Goal: Transaction & Acquisition: Purchase product/service

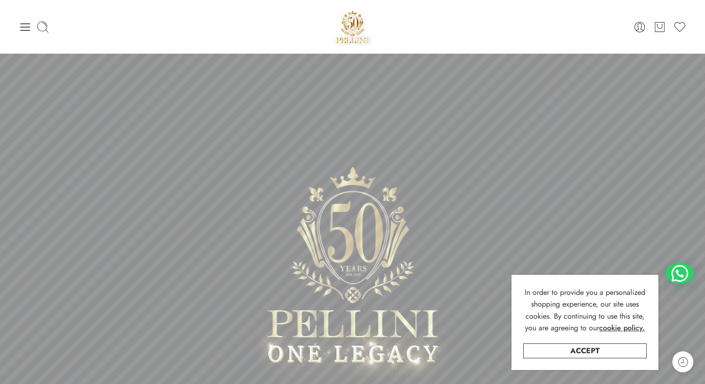
click at [33, 35] on div "0 Cart 0 Wishlist" at bounding box center [353, 27] width 668 height 40
click at [32, 34] on div "0 Cart 0 Wishlist" at bounding box center [353, 27] width 668 height 40
click at [28, 29] on icon at bounding box center [25, 27] width 13 height 13
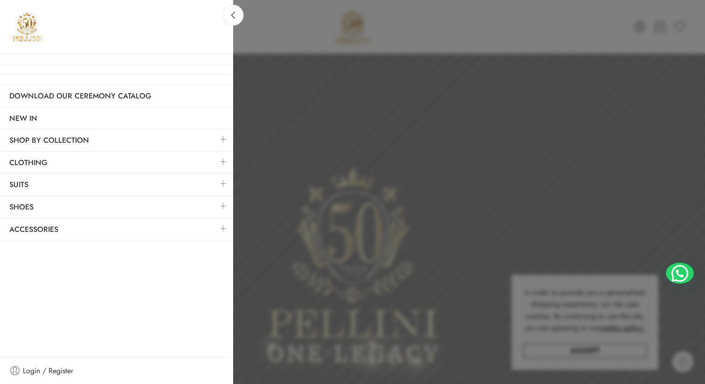
click at [222, 160] on link at bounding box center [224, 162] width 20 height 20
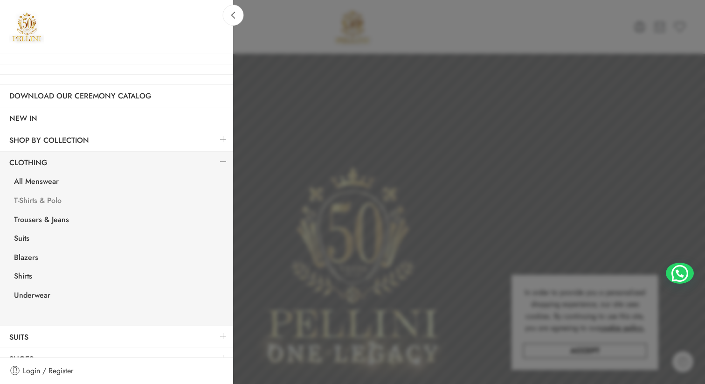
click at [37, 203] on link "T-Shirts & Polo" at bounding box center [119, 201] width 229 height 19
click at [54, 219] on link "Trousers & Jeans" at bounding box center [119, 220] width 229 height 19
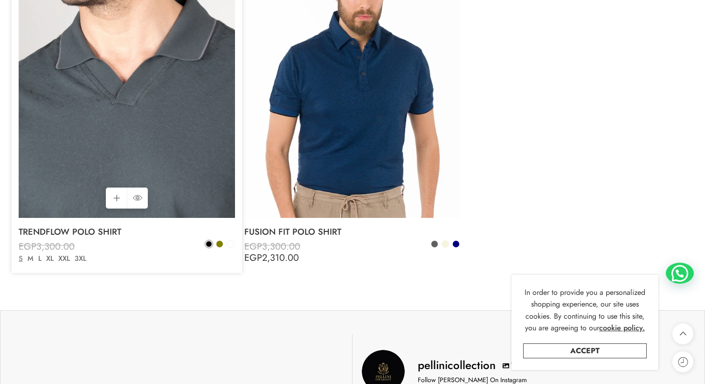
scroll to position [2646, 0]
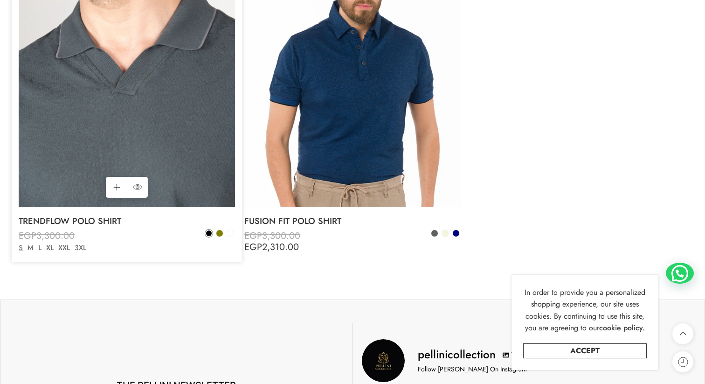
click at [87, 174] on img at bounding box center [127, 62] width 216 height 289
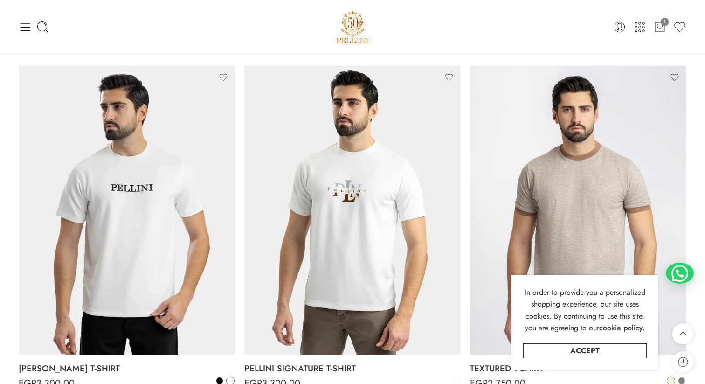
scroll to position [0, 0]
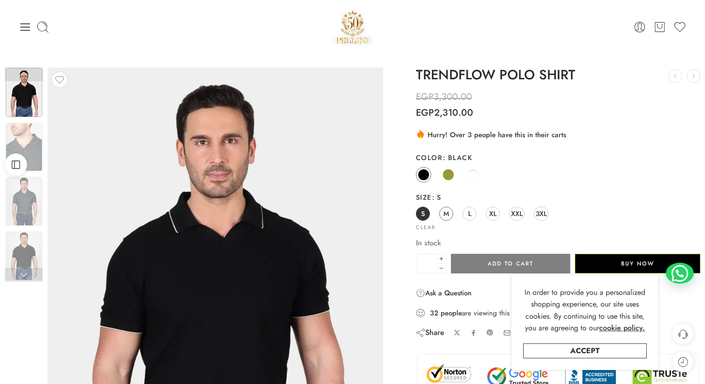
click at [449, 215] on span "M" at bounding box center [447, 213] width 6 height 13
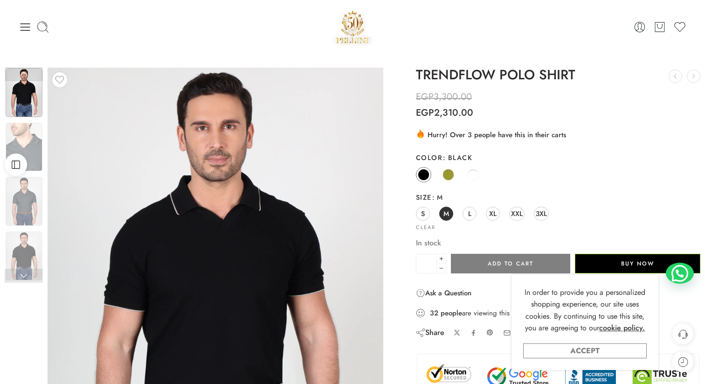
click at [585, 349] on link "Accept" at bounding box center [585, 350] width 124 height 15
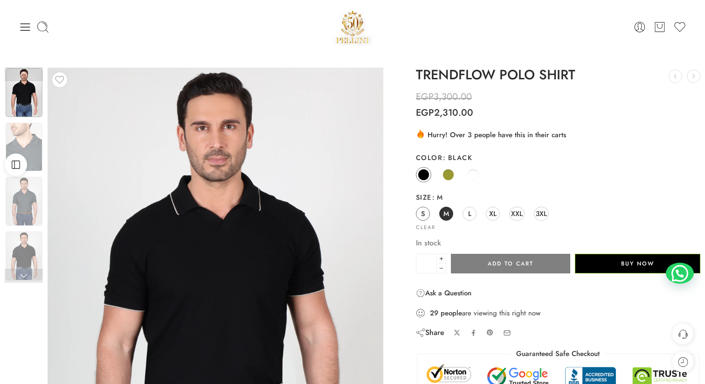
click at [426, 215] on link "S" at bounding box center [423, 214] width 14 height 14
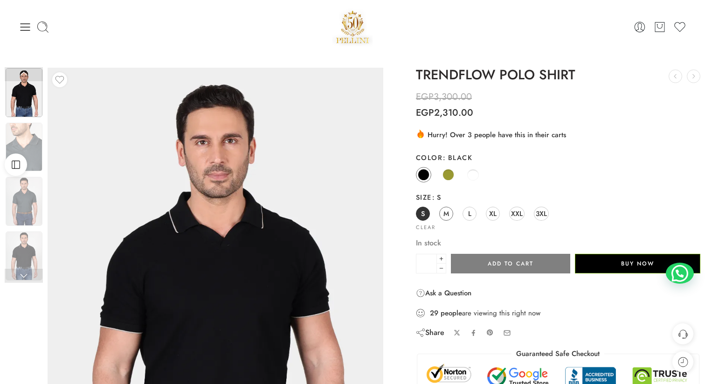
click at [443, 214] on link "M" at bounding box center [446, 214] width 14 height 14
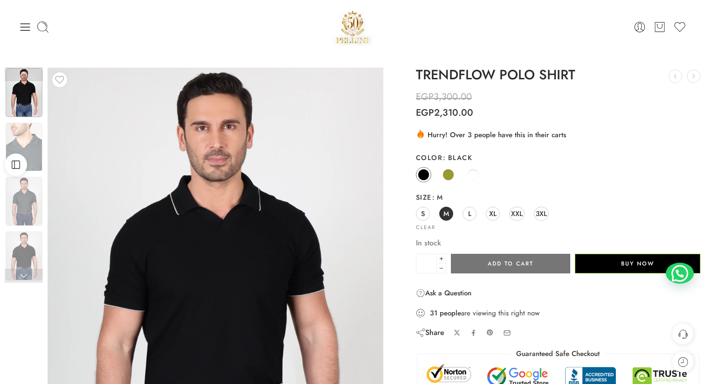
click at [505, 262] on button "Add to cart" at bounding box center [510, 264] width 119 height 20
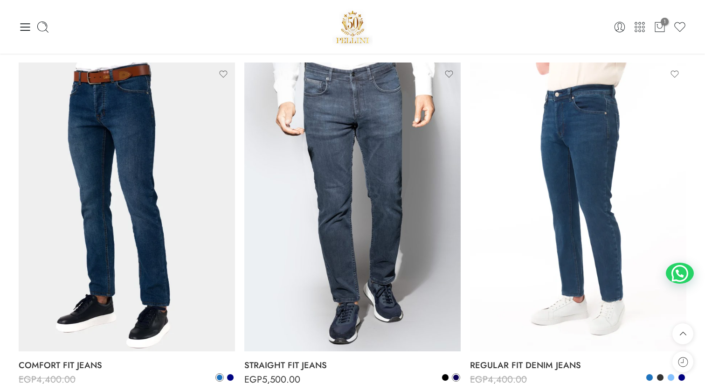
scroll to position [535, 0]
